Goal: Transaction & Acquisition: Purchase product/service

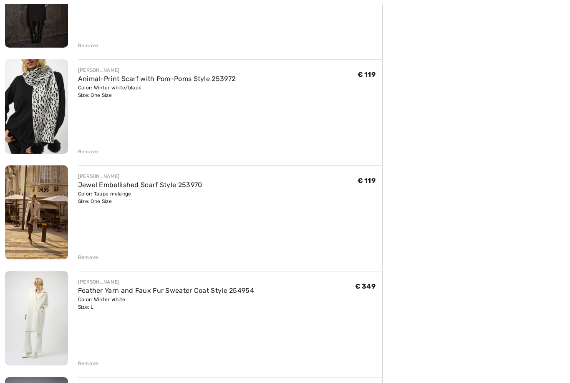
scroll to position [369, 0]
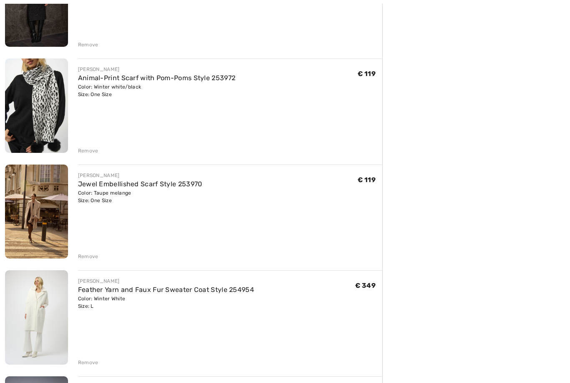
click at [93, 146] on div "Remove" at bounding box center [230, 150] width 304 height 9
click at [91, 155] on div "[PERSON_NAME] Casual Leopard Print Pullover Style 253712 Color: White Size: L F…" at bounding box center [193, 248] width 377 height 1014
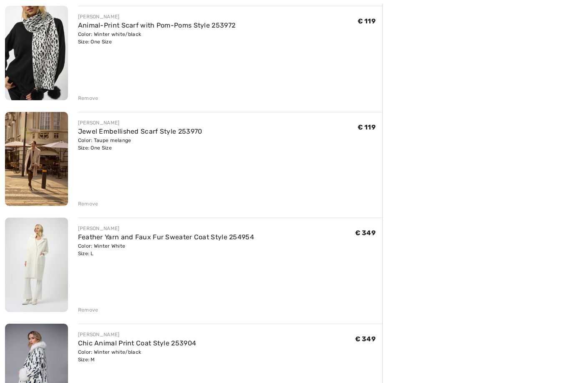
scroll to position [430, 0]
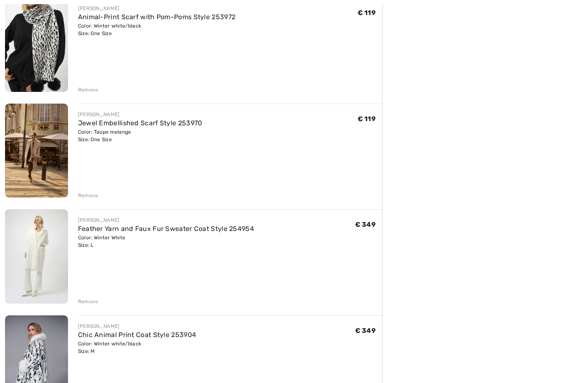
click at [93, 93] on div "Remove" at bounding box center [88, 90] width 20 height 8
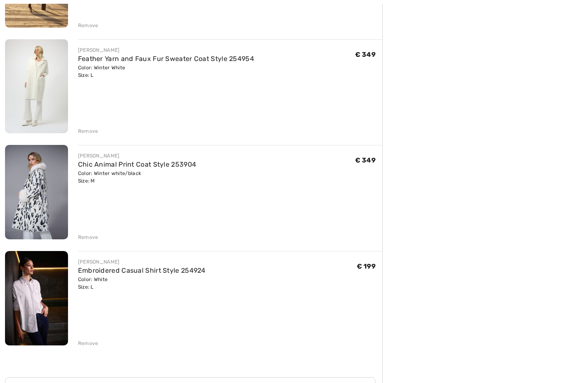
scroll to position [496, 0]
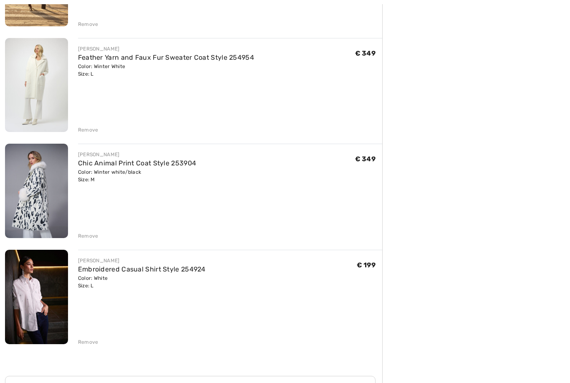
click at [140, 161] on link "Chic Animal Print Coat Style 253904" at bounding box center [137, 163] width 119 height 8
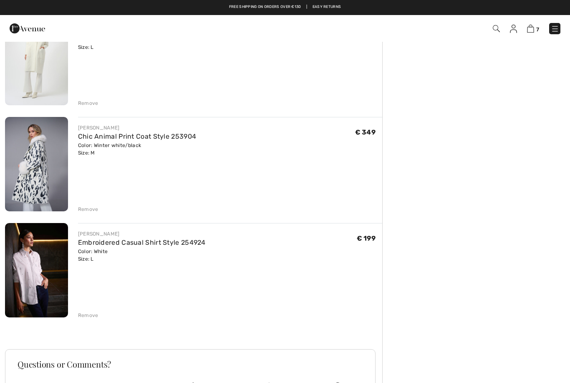
click at [85, 207] on div "Remove" at bounding box center [88, 209] width 20 height 8
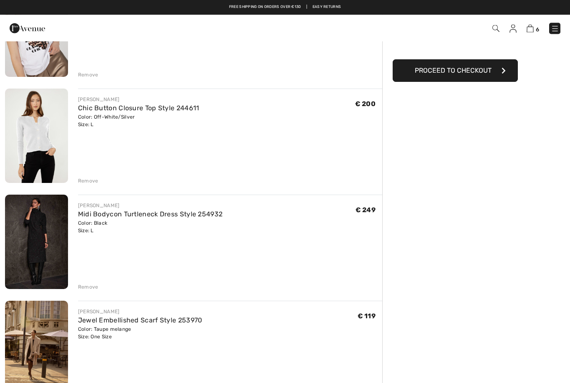
scroll to position [122, 0]
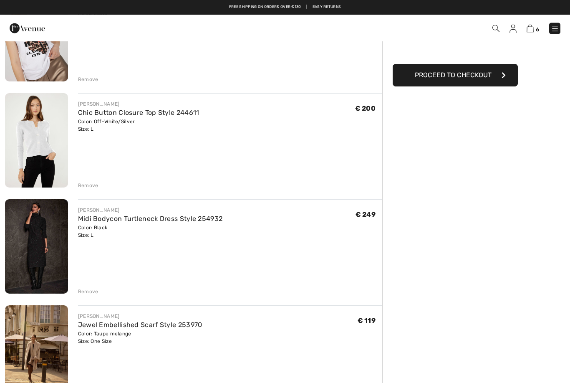
click at [44, 223] on img at bounding box center [36, 247] width 63 height 94
click at [35, 227] on img at bounding box center [36, 247] width 63 height 94
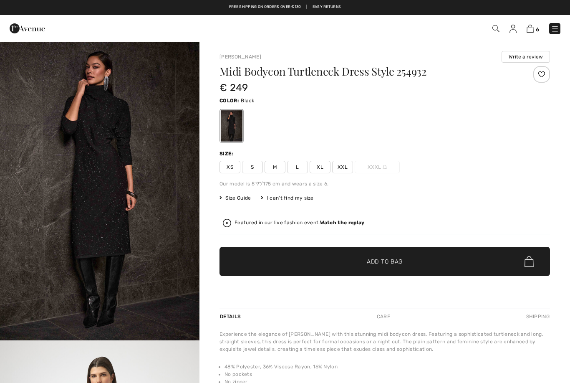
checkbox input "true"
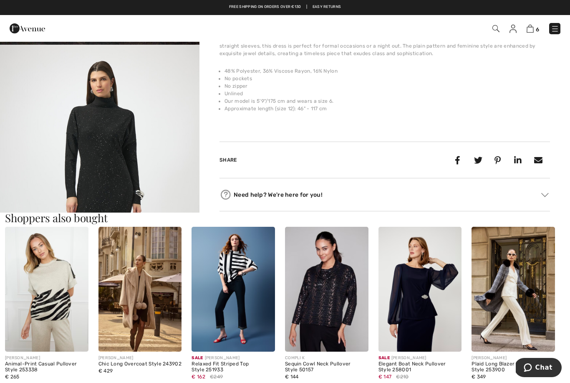
scroll to position [299, 0]
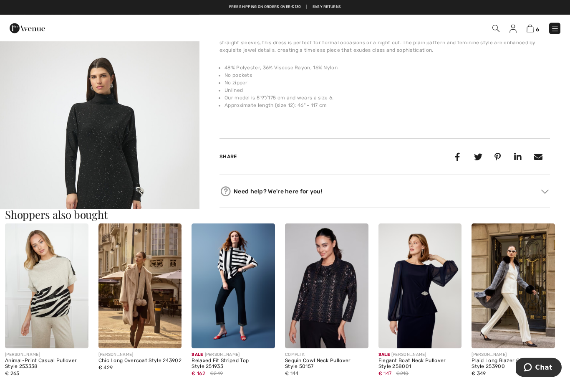
click at [113, 165] on img "2 / 6" at bounding box center [100, 191] width 200 height 299
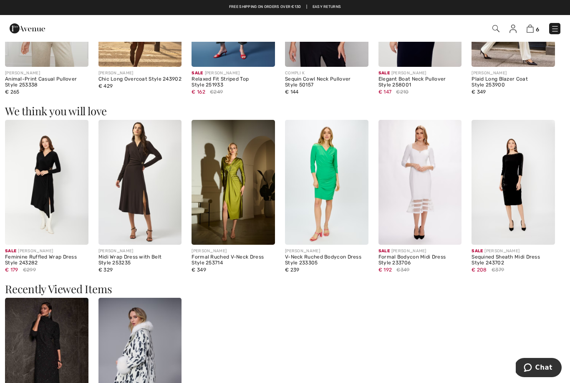
scroll to position [597, 0]
